Goal: Information Seeking & Learning: Learn about a topic

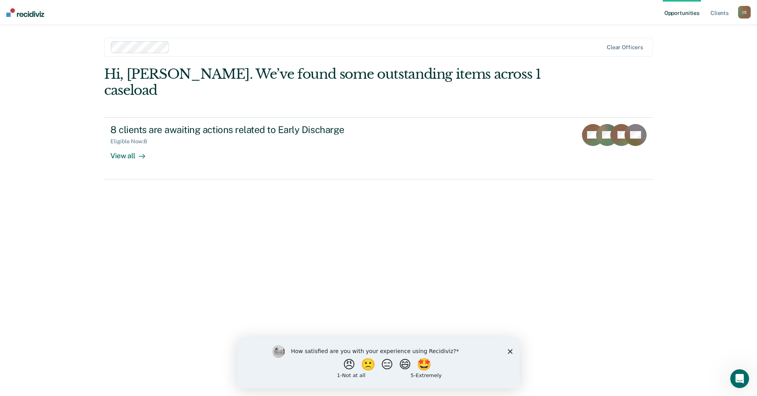
click at [510, 350] on icon "Close survey" at bounding box center [510, 351] width 5 height 5
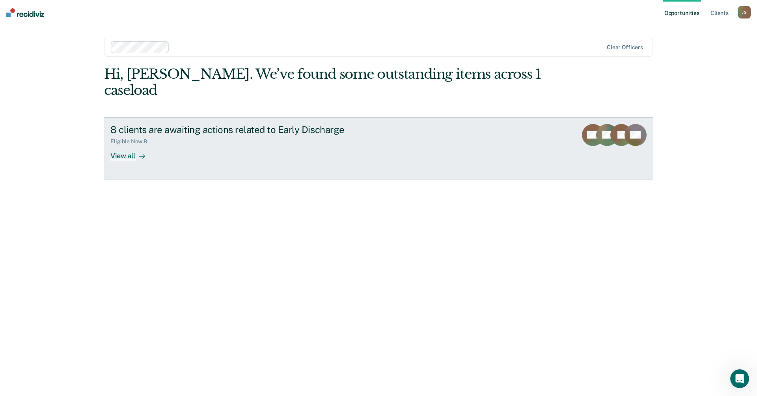
click at [114, 145] on div "View all" at bounding box center [132, 152] width 44 height 15
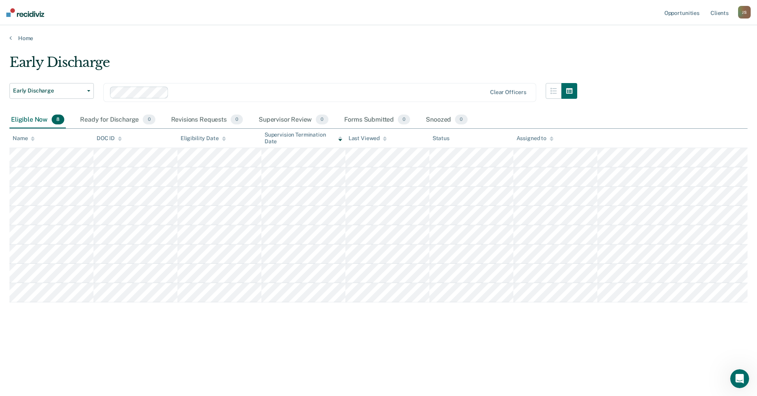
click at [277, 372] on main "Early Discharge Early Discharge Early Discharge Clear officers Eligible Now 8 R…" at bounding box center [378, 218] width 757 height 352
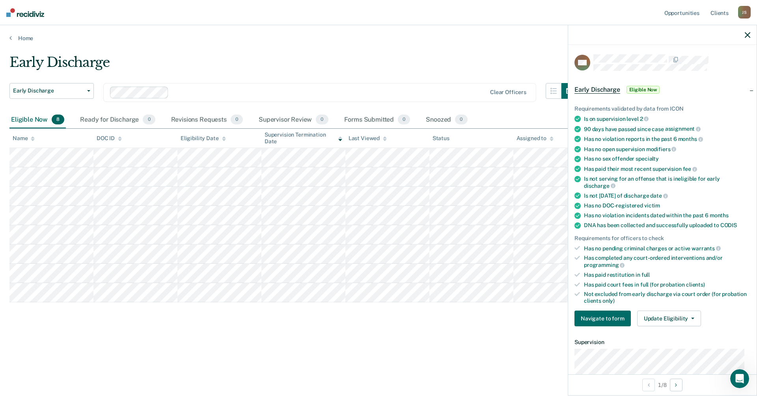
click at [74, 367] on main "Early Discharge Early Discharge Early Discharge Clear officers Eligible Now 8 R…" at bounding box center [378, 218] width 757 height 352
